Goal: Information Seeking & Learning: Find specific fact

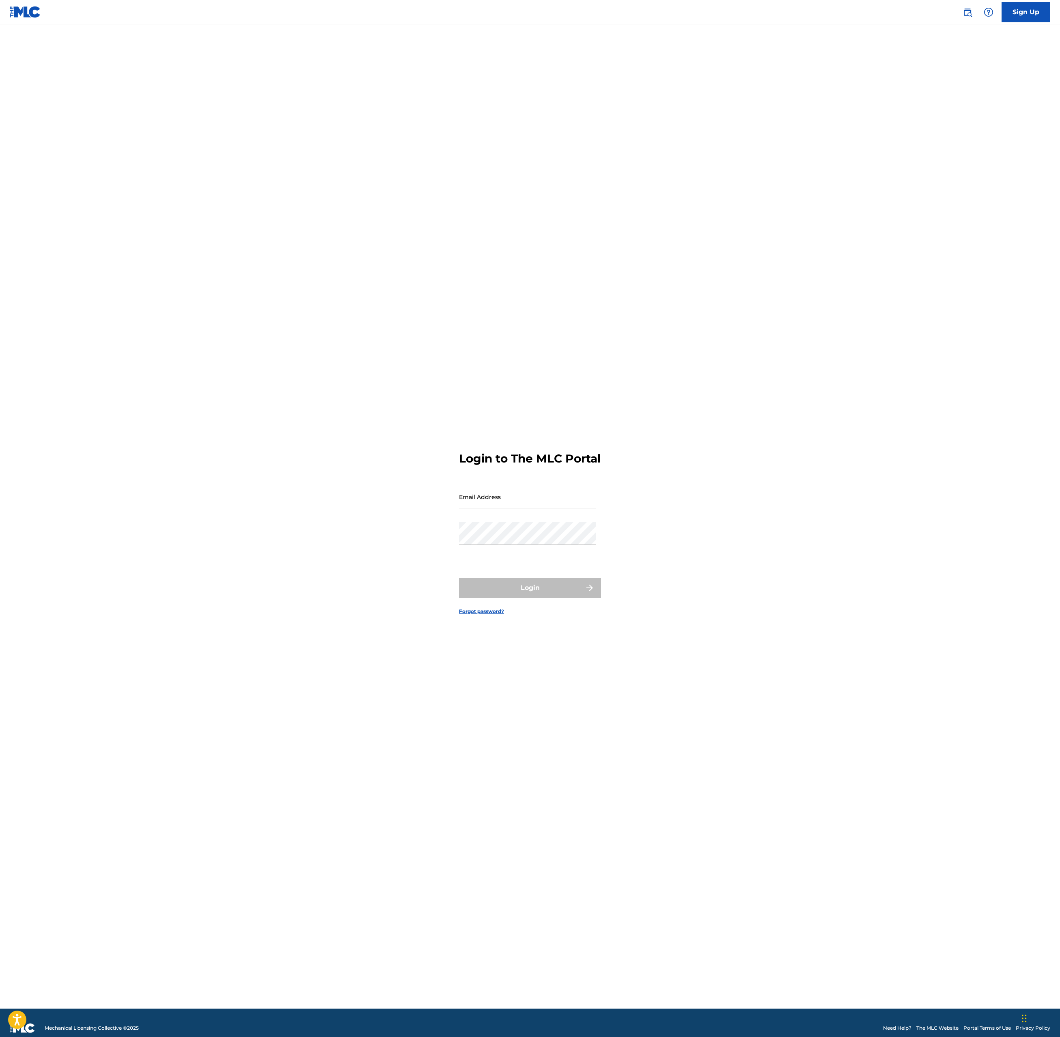
click at [960, 10] on link at bounding box center [967, 12] width 16 height 16
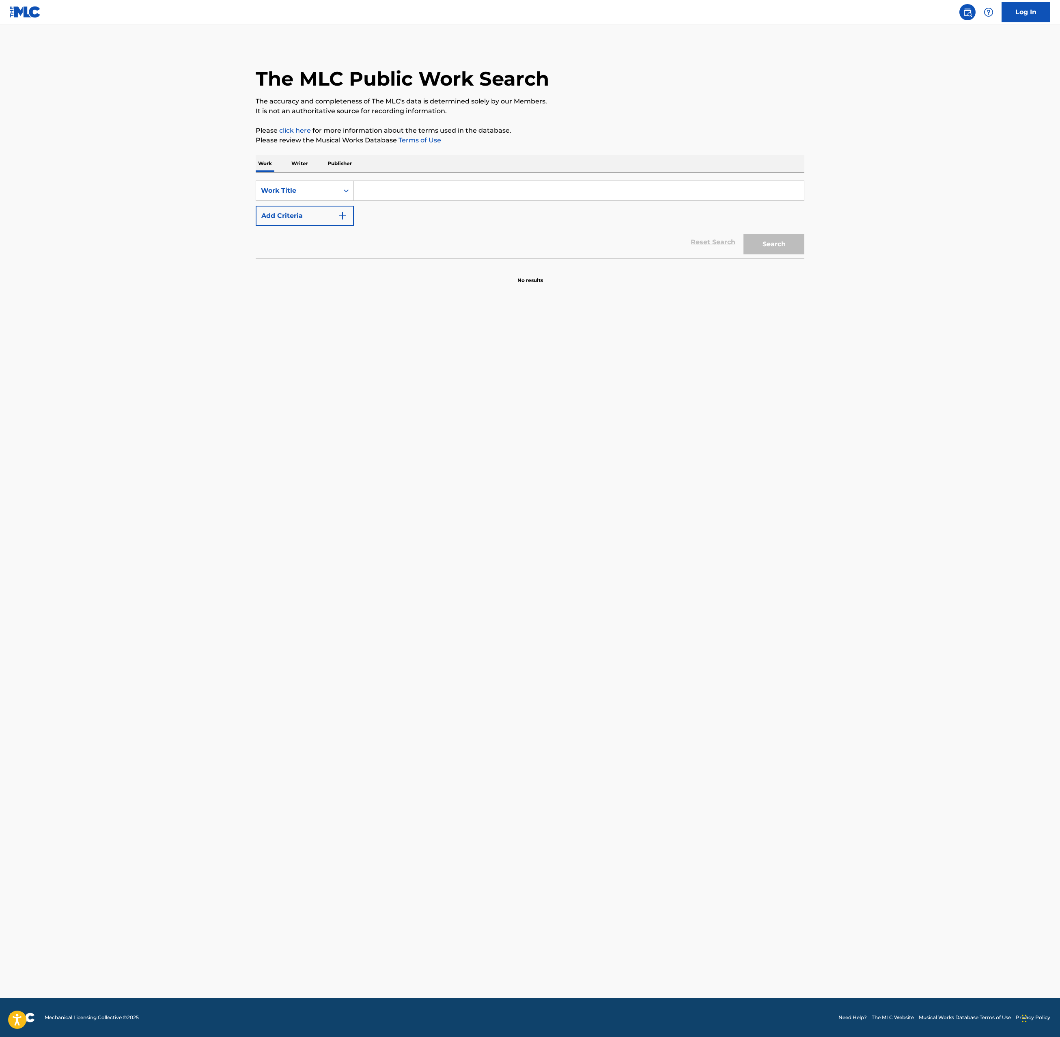
click at [404, 191] on input "Search Form" at bounding box center [579, 190] width 450 height 19
paste input "So This Is The Famous Suicide Squad”"
click at [329, 217] on button "Add Criteria" at bounding box center [305, 216] width 98 height 20
click at [499, 187] on input "So This Is The Famous Suicide Squad”" at bounding box center [579, 190] width 450 height 19
type input "So This Is The Famous Suicide Squad"
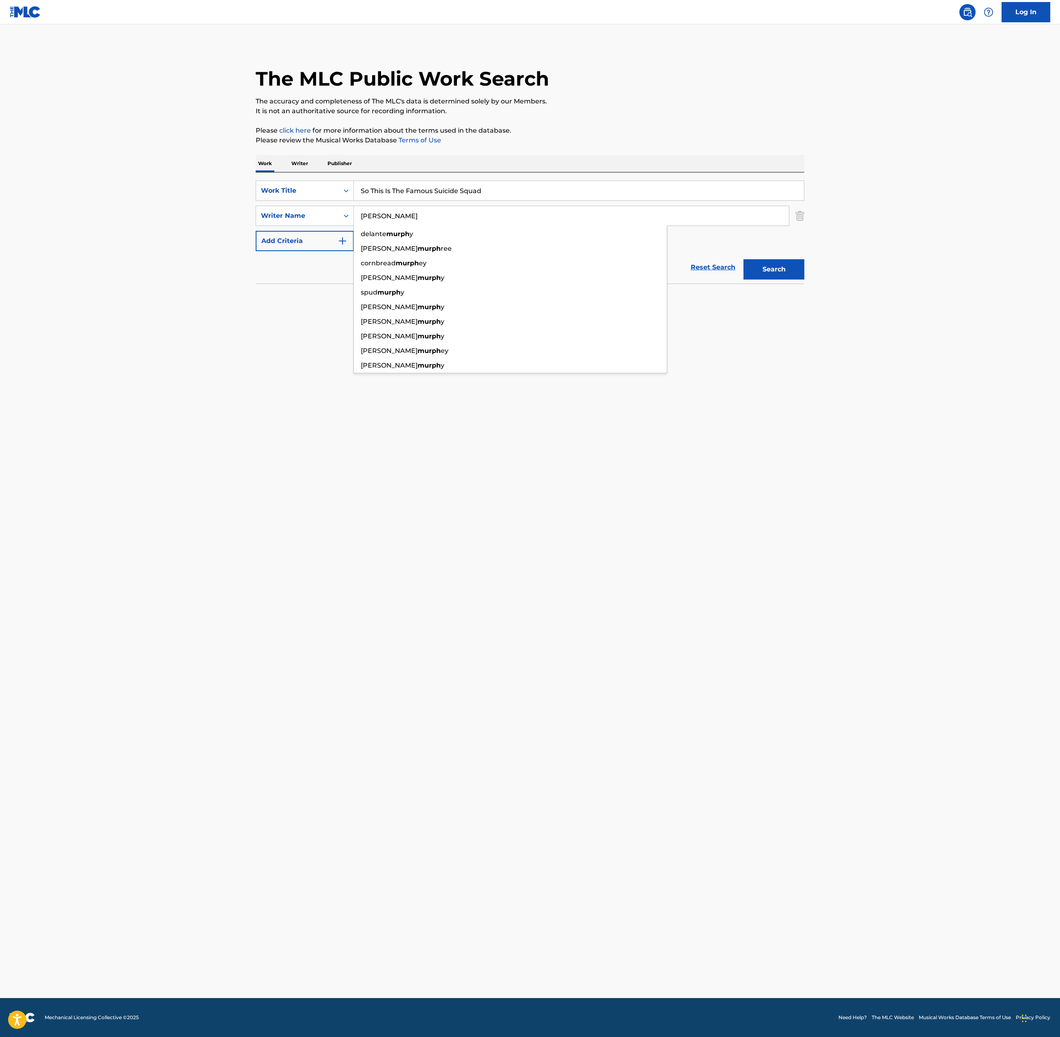
type input "[PERSON_NAME]"
click at [743, 259] on button "Search" at bounding box center [773, 269] width 61 height 20
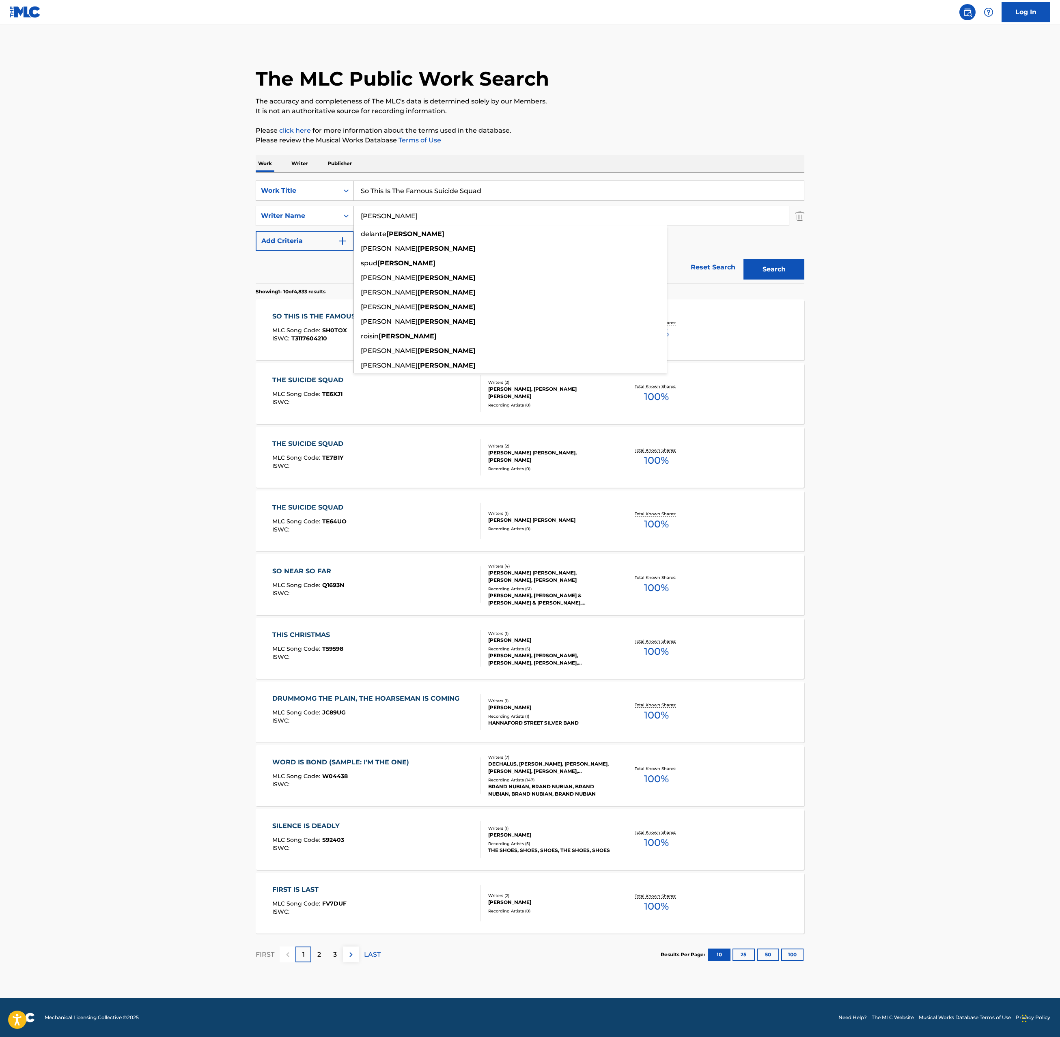
click at [122, 316] on main "The MLC Public Work Search The accuracy and completeness of The MLC's data is d…" at bounding box center [530, 511] width 1060 height 974
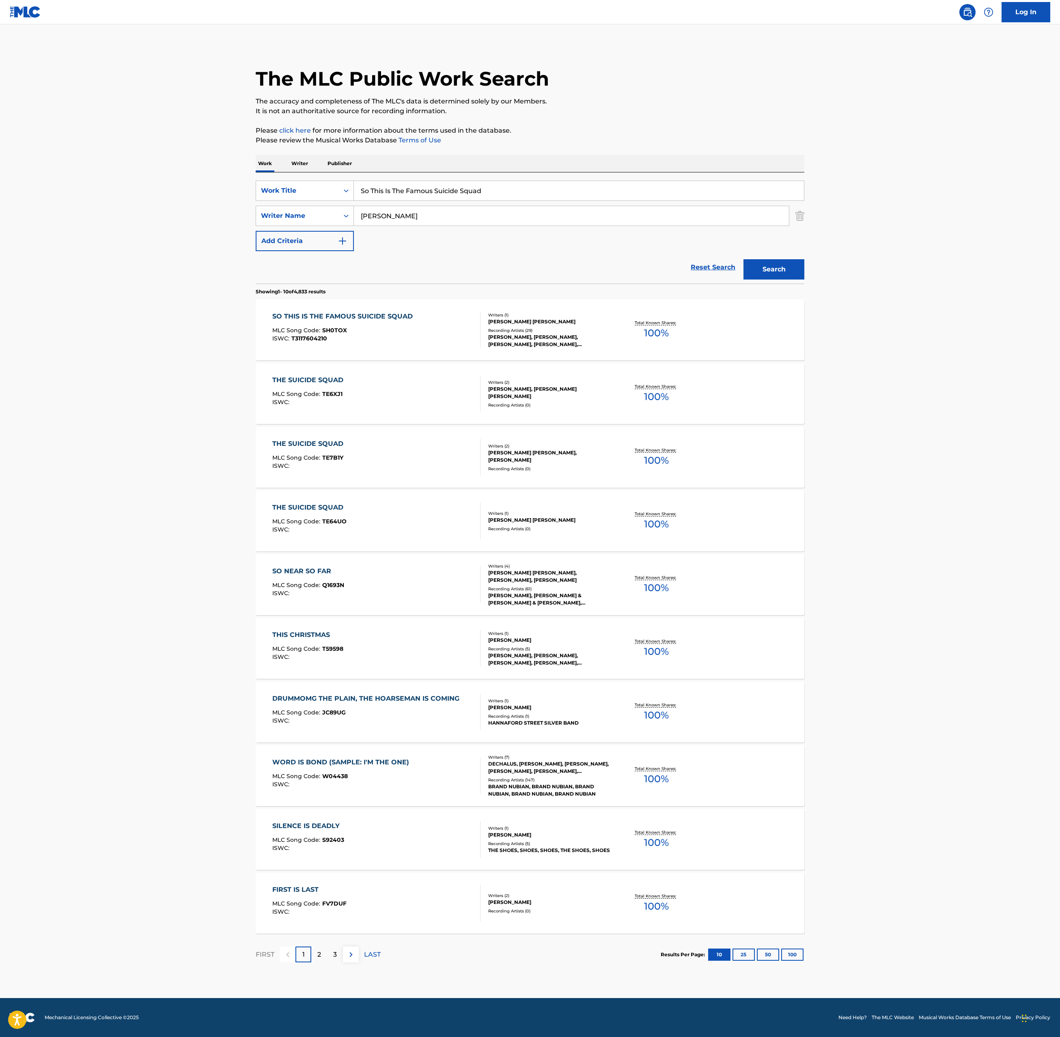
click at [509, 338] on div "[PERSON_NAME], [PERSON_NAME], [PERSON_NAME], [PERSON_NAME], [PERSON_NAME]" at bounding box center [549, 340] width 123 height 15
